Goal: Navigation & Orientation: Find specific page/section

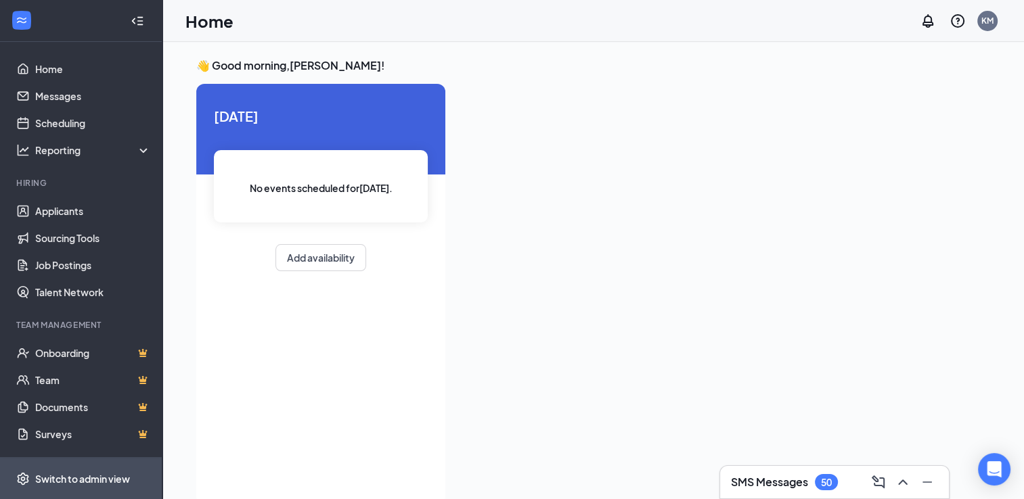
click at [73, 480] on div "Switch to admin view" at bounding box center [82, 479] width 95 height 14
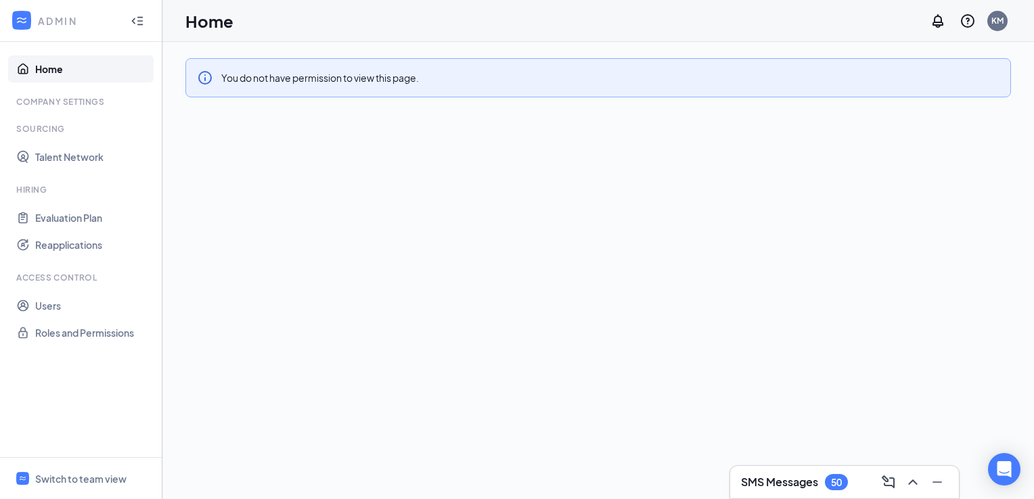
click at [299, 78] on div "You do not have permission to view this page." at bounding box center [320, 77] width 198 height 15
click at [87, 223] on link "Evaluation Plan" at bounding box center [93, 217] width 116 height 27
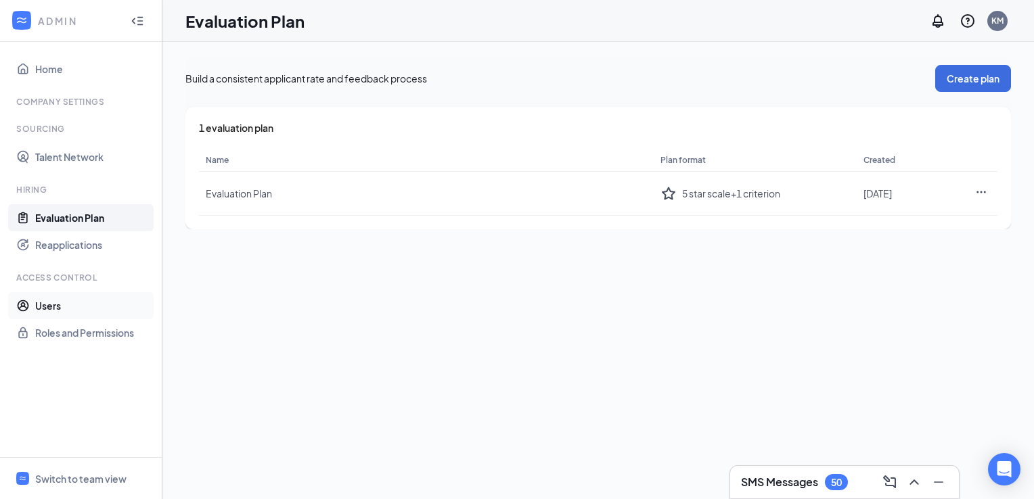
click at [58, 300] on link "Users" at bounding box center [93, 305] width 116 height 27
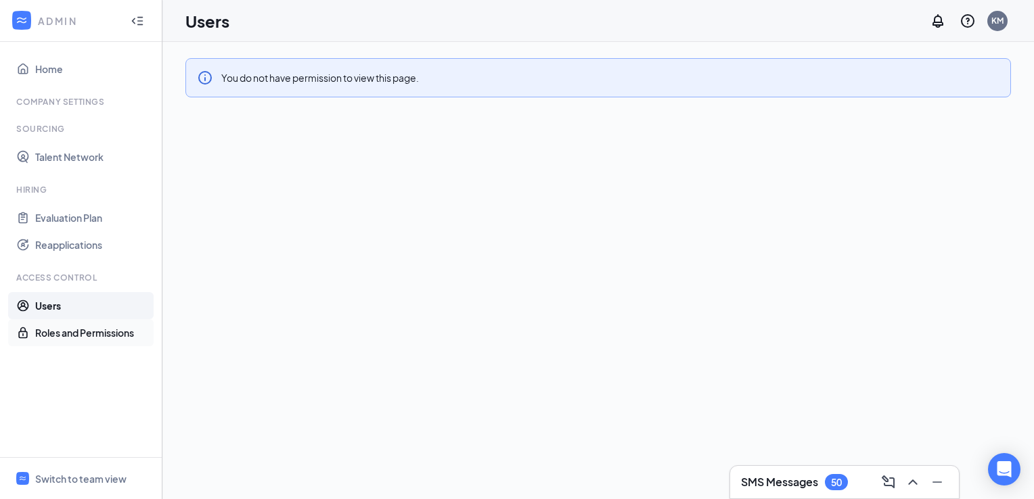
click at [87, 330] on link "Roles and Permissions" at bounding box center [93, 332] width 116 height 27
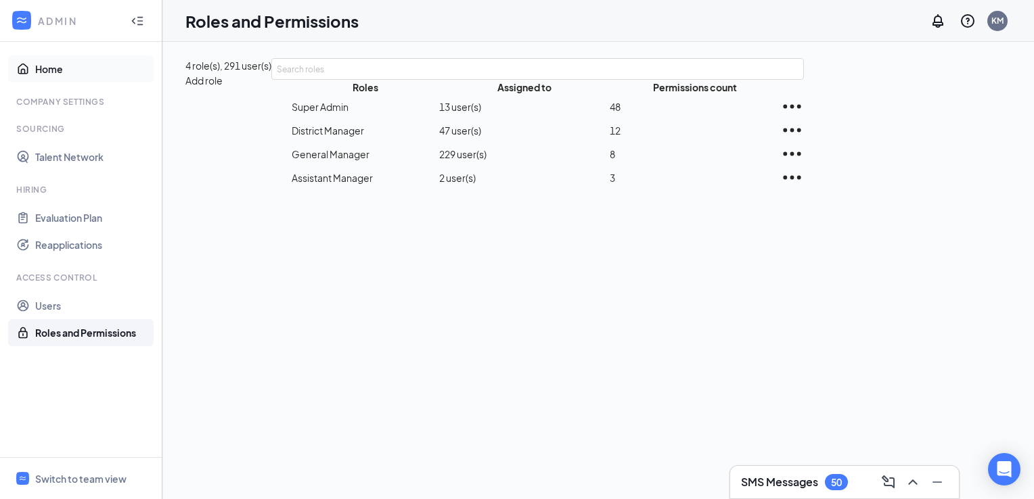
click at [66, 74] on link "Home" at bounding box center [93, 68] width 116 height 27
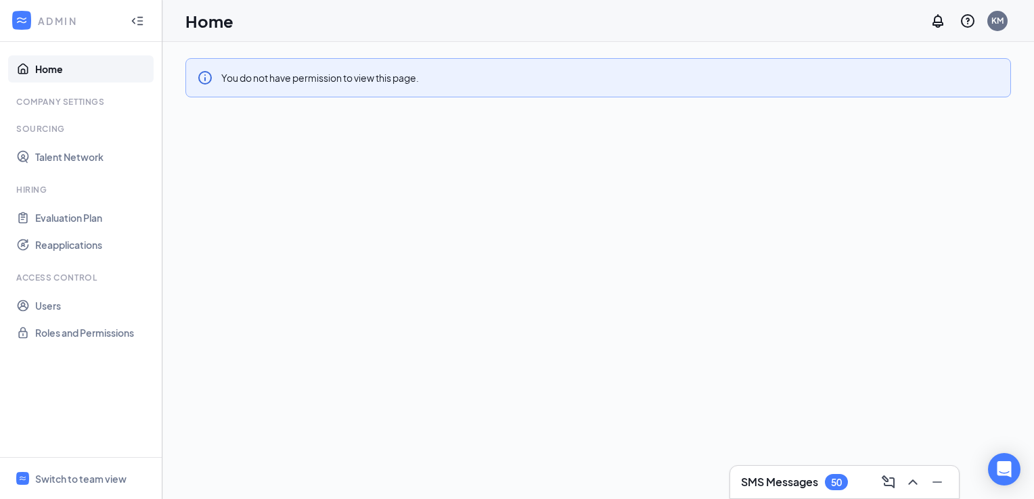
click at [69, 71] on link "Home" at bounding box center [93, 68] width 116 height 27
click at [91, 473] on div "Switch to team view" at bounding box center [80, 479] width 91 height 14
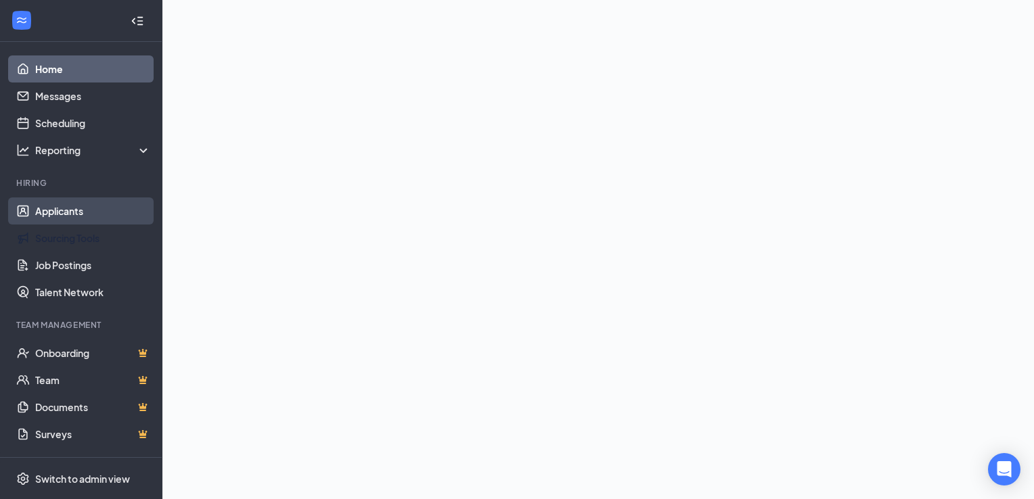
click at [66, 214] on link "Applicants" at bounding box center [93, 211] width 116 height 27
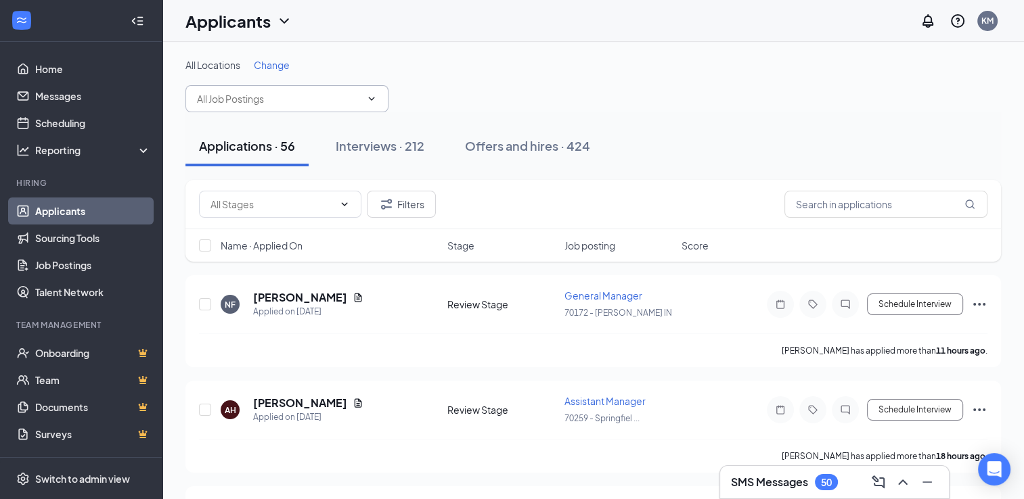
click at [363, 102] on span at bounding box center [286, 98] width 203 height 27
click at [371, 99] on icon "ChevronDown" at bounding box center [371, 98] width 11 height 11
click at [285, 70] on span "Change" at bounding box center [272, 65] width 36 height 12
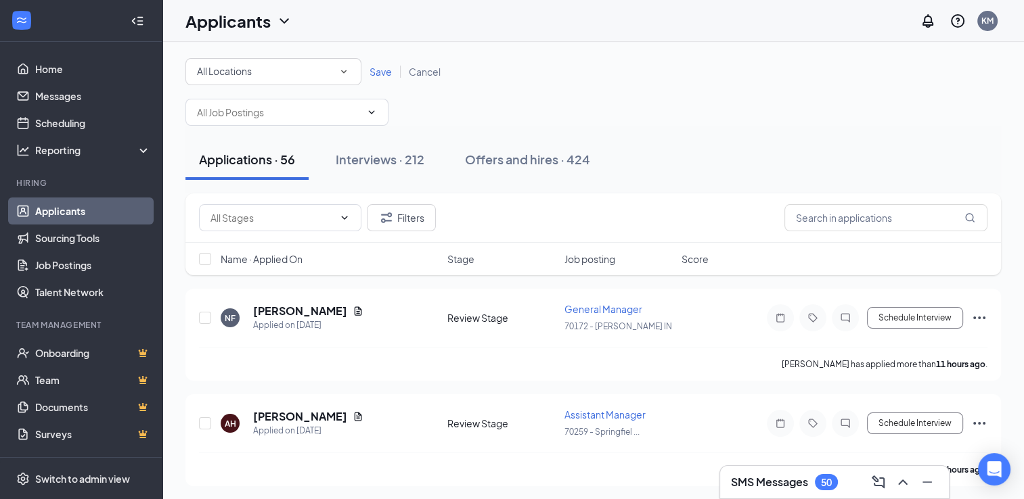
click at [336, 64] on div "All Locations" at bounding box center [273, 72] width 153 height 16
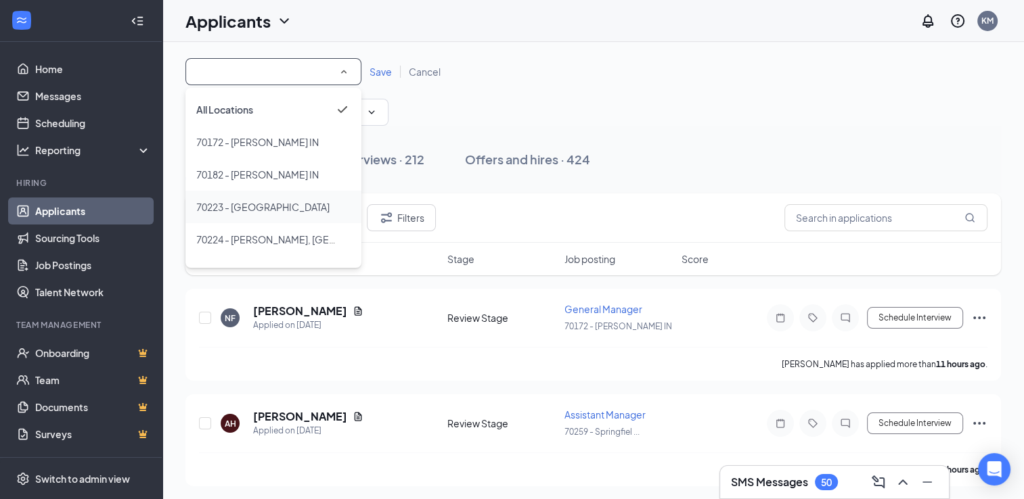
click at [267, 214] on li "70223 - [GEOGRAPHIC_DATA]" at bounding box center [273, 207] width 176 height 32
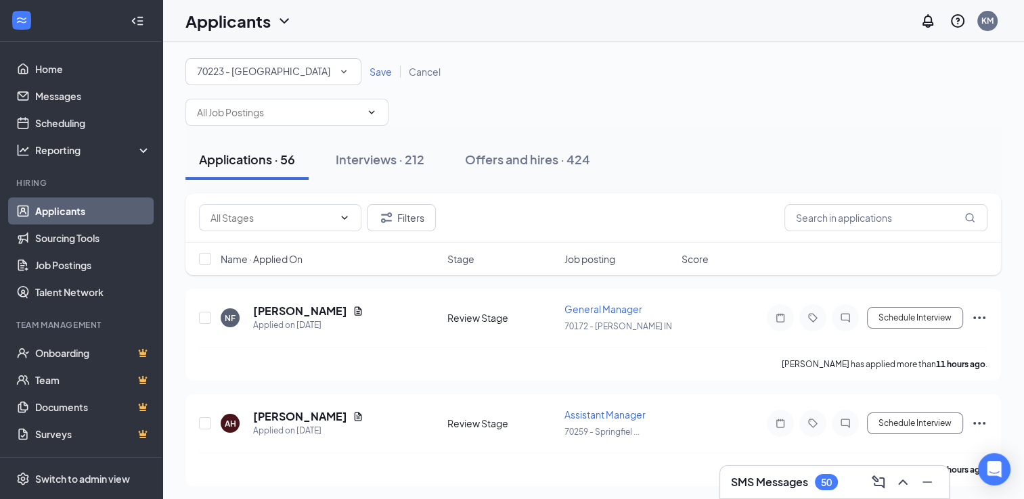
click at [378, 77] on div "Save Cancel" at bounding box center [404, 72] width 87 height 14
click at [381, 72] on span "Save" at bounding box center [381, 72] width 22 height 12
